Goal: Transaction & Acquisition: Download file/media

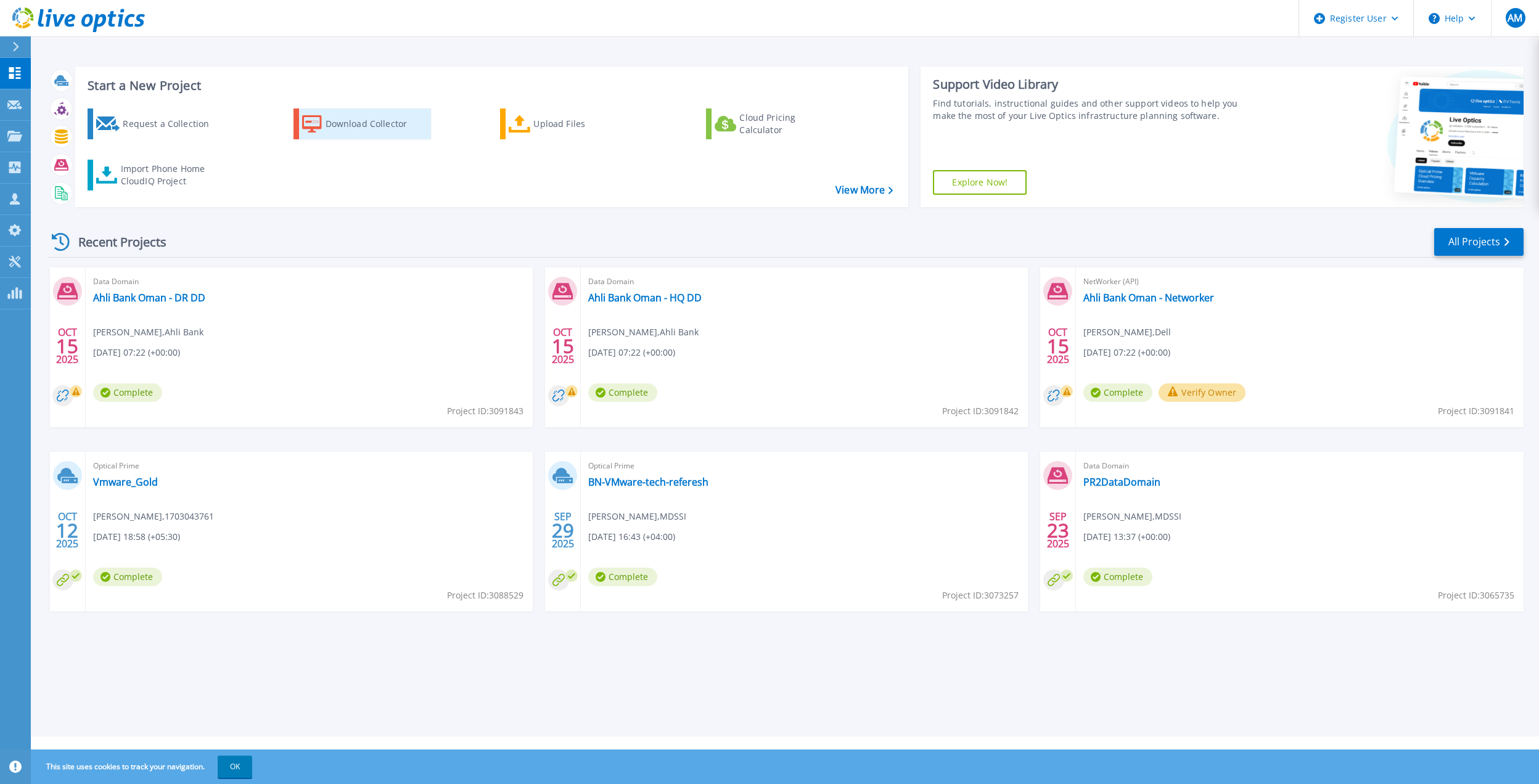
click at [374, 129] on div "Download Collector" at bounding box center [374, 123] width 99 height 25
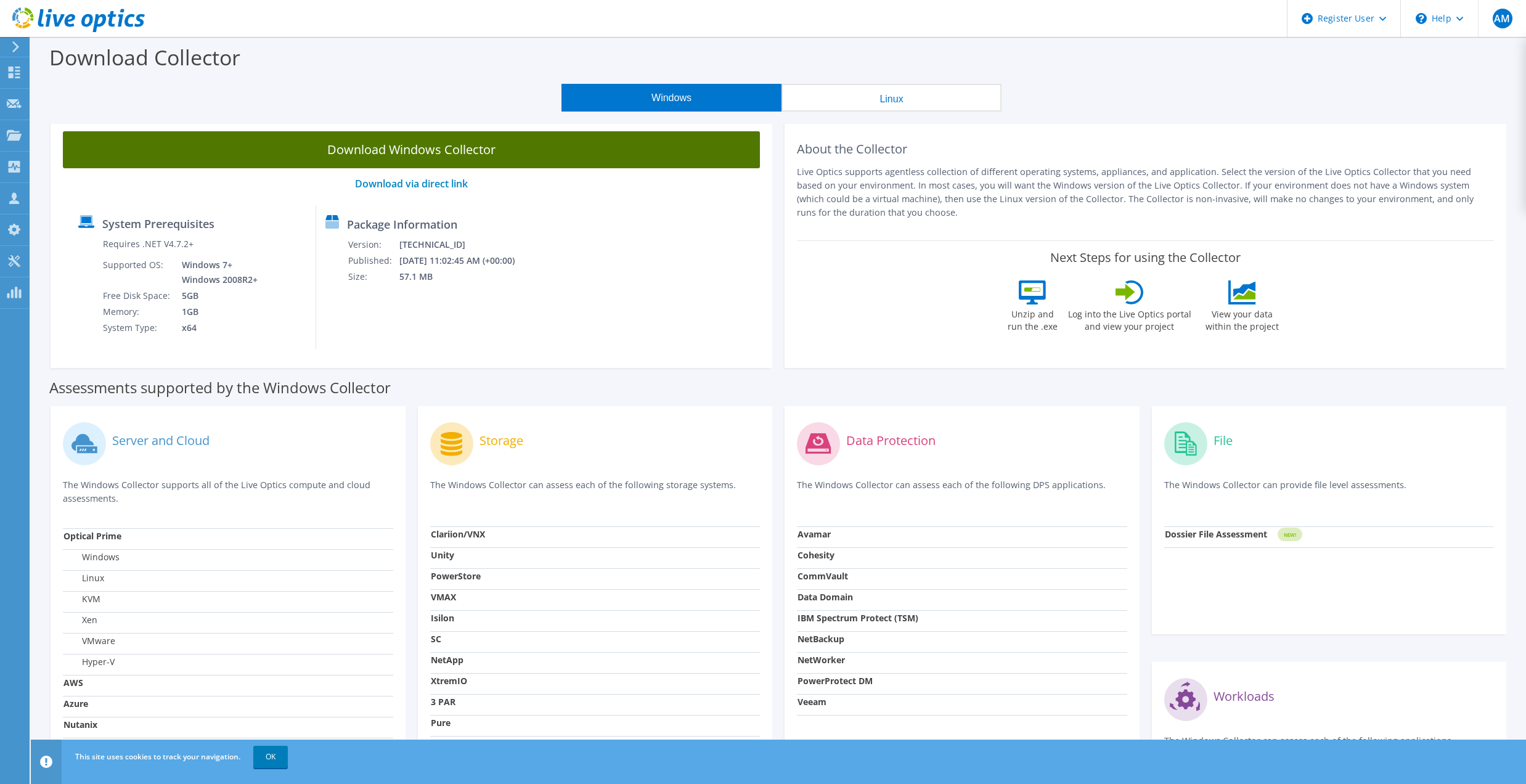
click at [385, 152] on link "Download Windows Collector" at bounding box center [411, 149] width 697 height 37
